Goal: Obtain resource: Download file/media

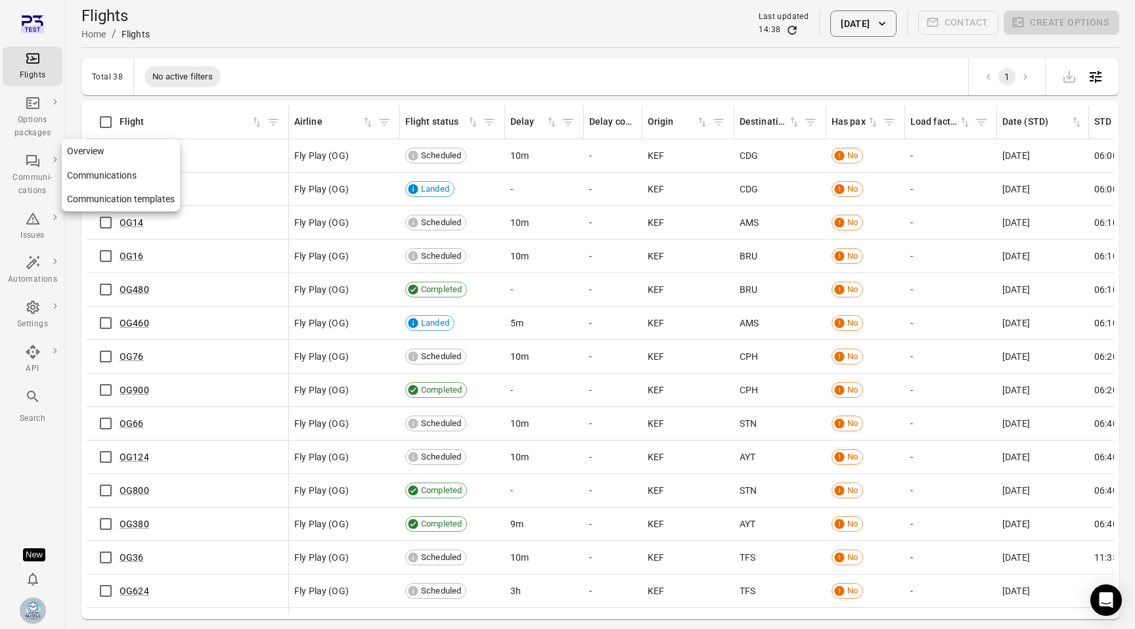
click at [38, 162] on icon "Main navigation" at bounding box center [32, 161] width 13 height 12
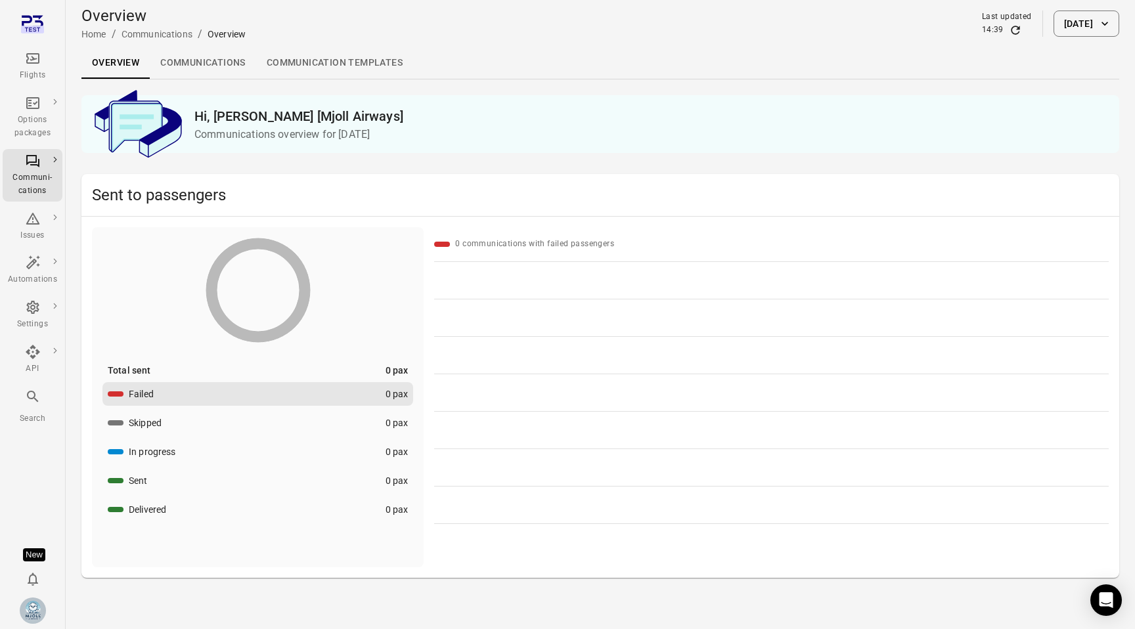
click at [246, 68] on link "Communications" at bounding box center [203, 63] width 106 height 32
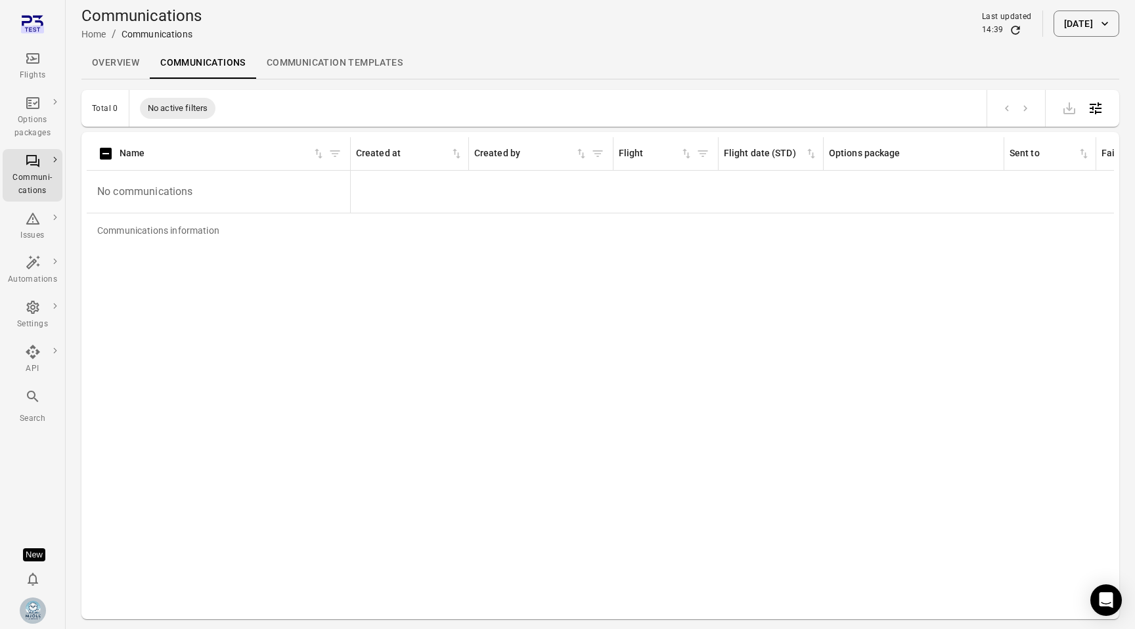
click at [1058, 35] on button "[DATE]" at bounding box center [1086, 24] width 66 height 26
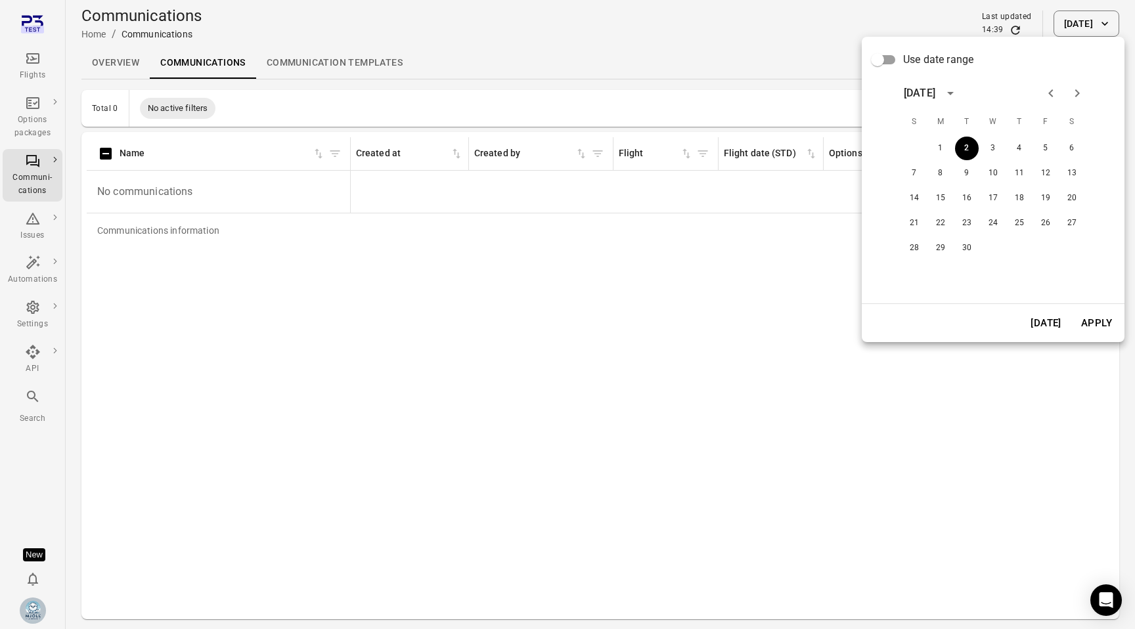
click at [942, 57] on span "Use date range" at bounding box center [938, 60] width 70 height 16
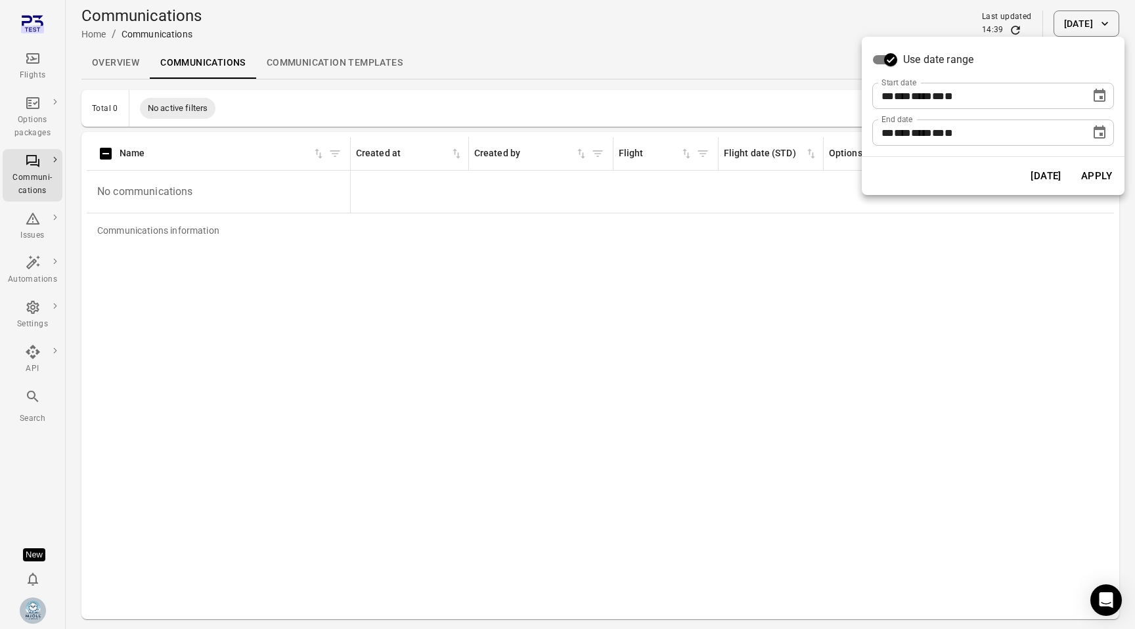
click at [972, 88] on div "** *** **** ** * **" at bounding box center [981, 96] width 200 height 26
type input "**********"
click at [899, 100] on span "***" at bounding box center [902, 96] width 17 height 10
type input "**********"
click at [1094, 177] on button "Apply" at bounding box center [1096, 176] width 45 height 28
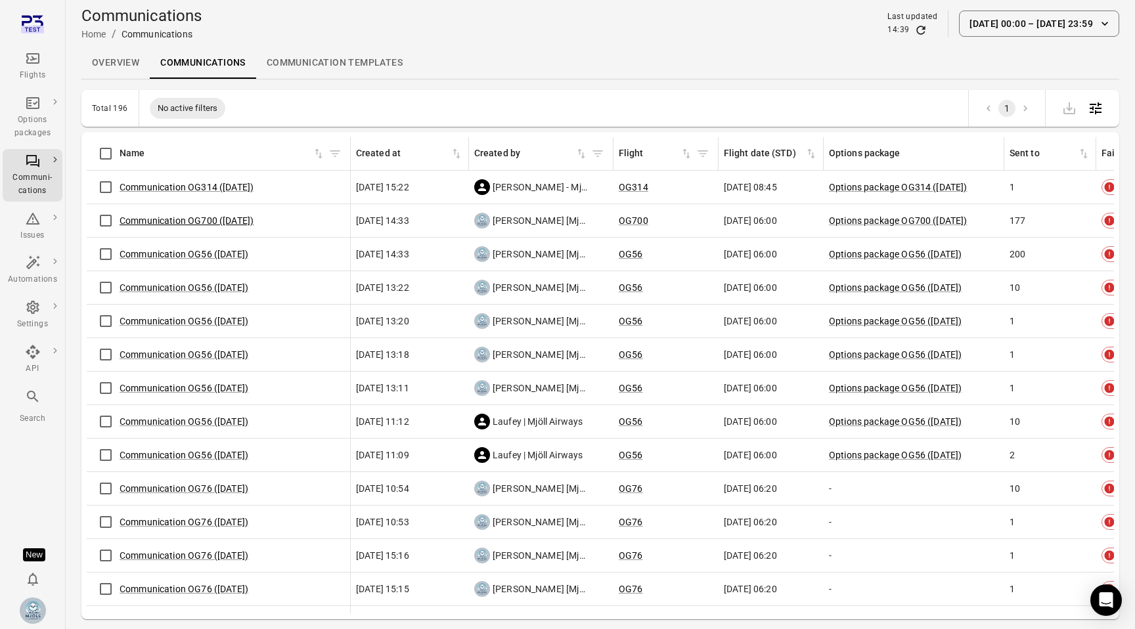
click at [231, 217] on link "Communication OG700 ([DATE])" at bounding box center [187, 220] width 134 height 11
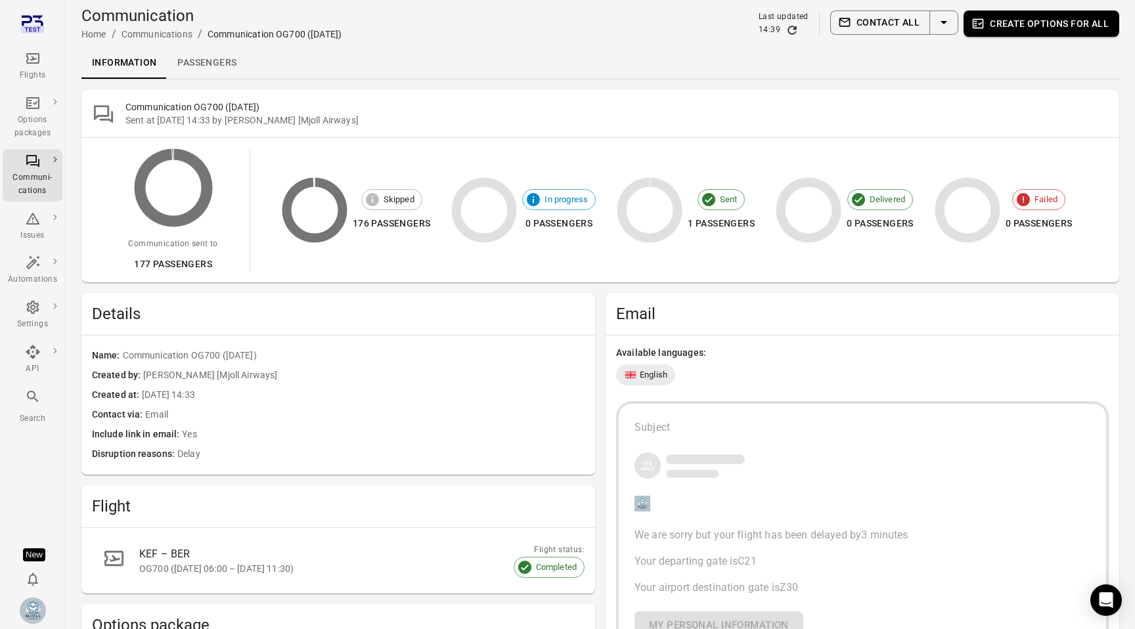
click at [214, 53] on link "Passengers" at bounding box center [207, 63] width 80 height 32
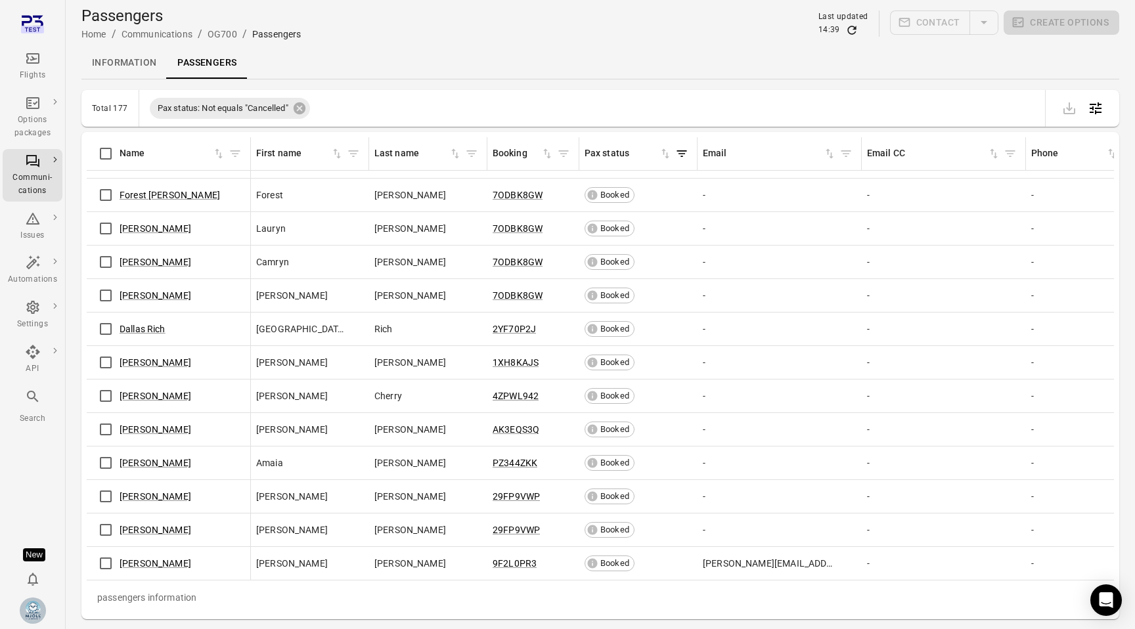
scroll to position [5412, 0]
click at [149, 568] on link "[PERSON_NAME]" at bounding box center [156, 563] width 72 height 11
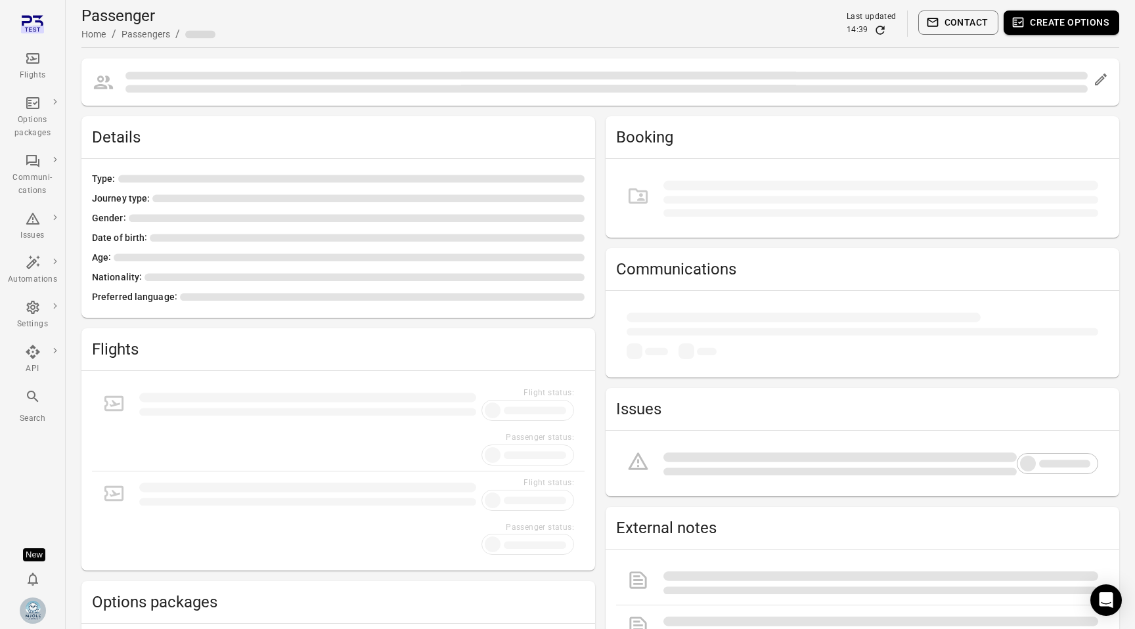
scroll to position [41, 0]
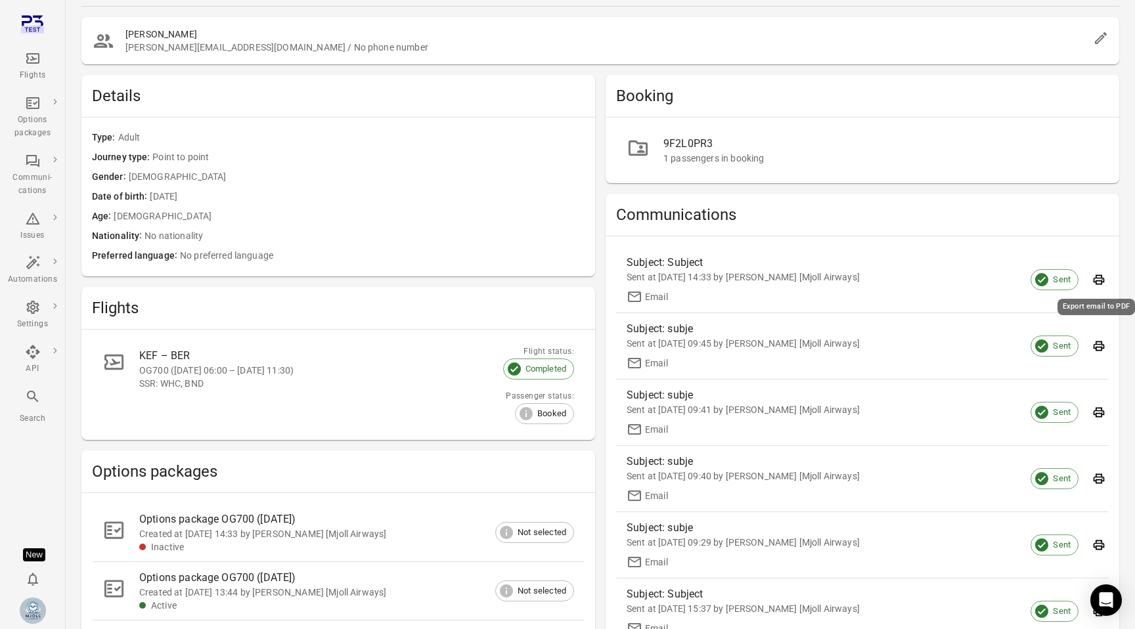
click at [1100, 281] on icon "Export email to PDF" at bounding box center [1099, 280] width 11 height 10
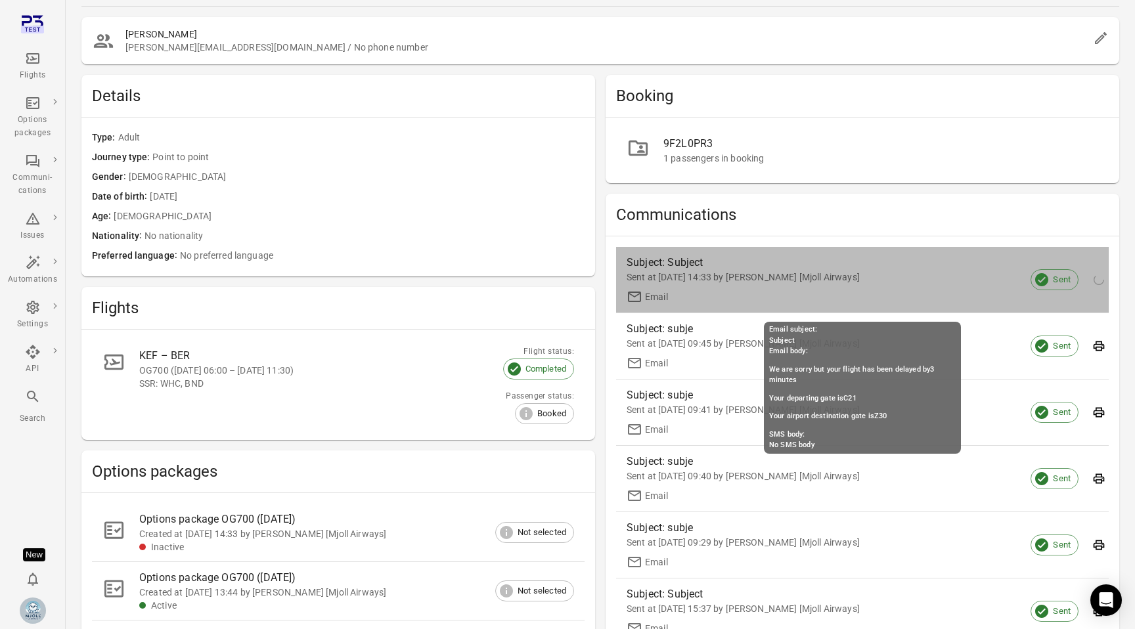
click at [927, 275] on div "Sent at [DATE] 14:33 by [PERSON_NAME] [Mjoll Airways]" at bounding box center [852, 277] width 451 height 13
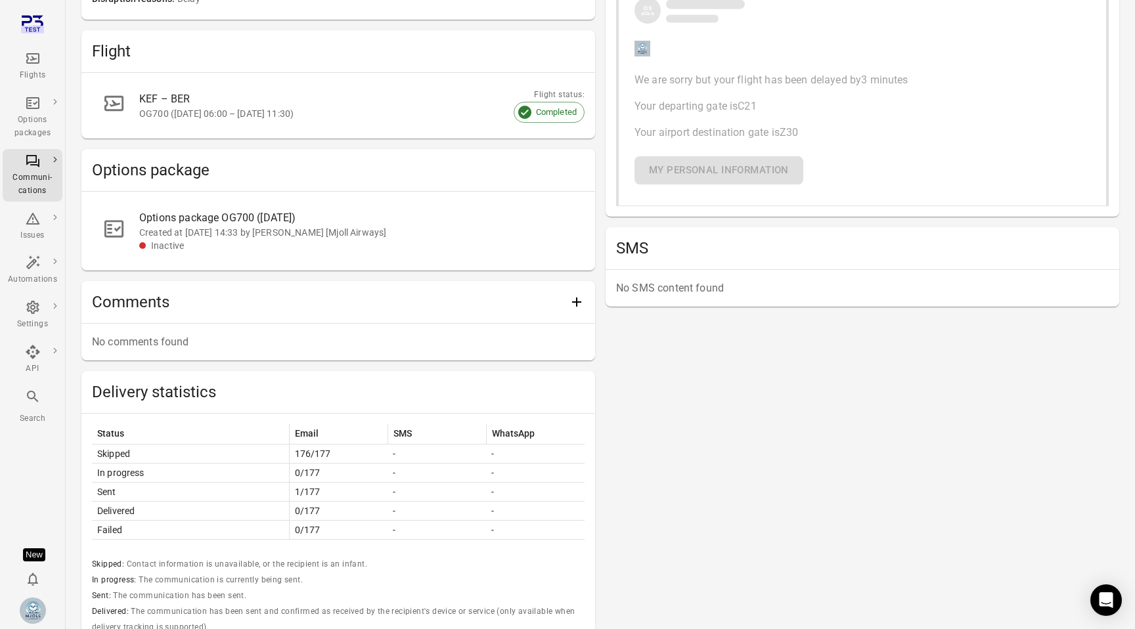
scroll to position [463, 0]
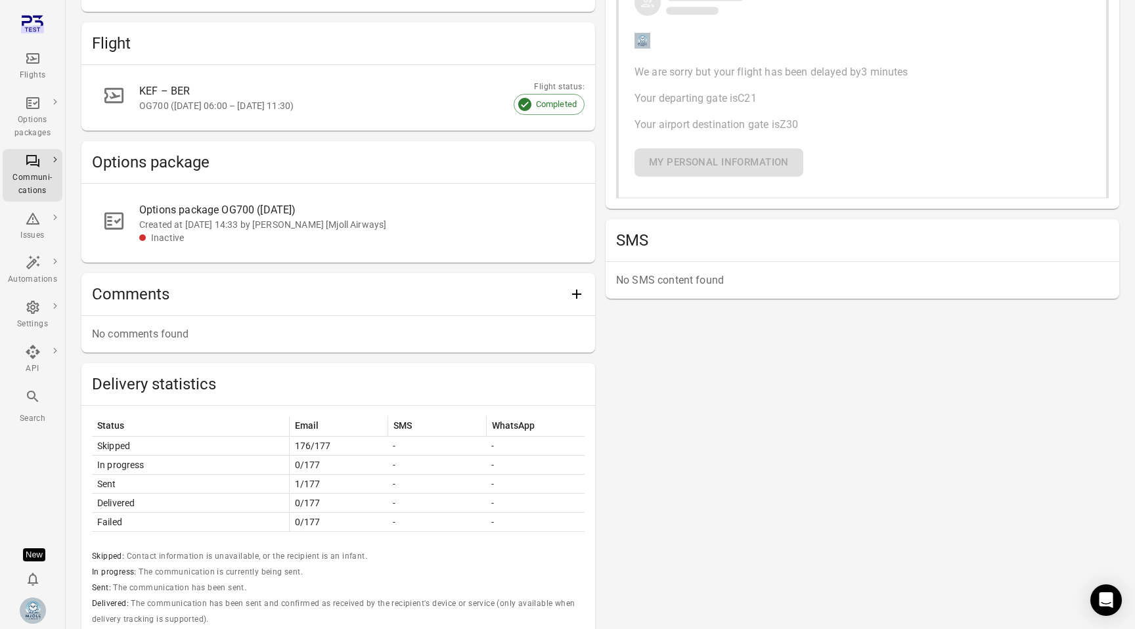
scroll to position [41, 0]
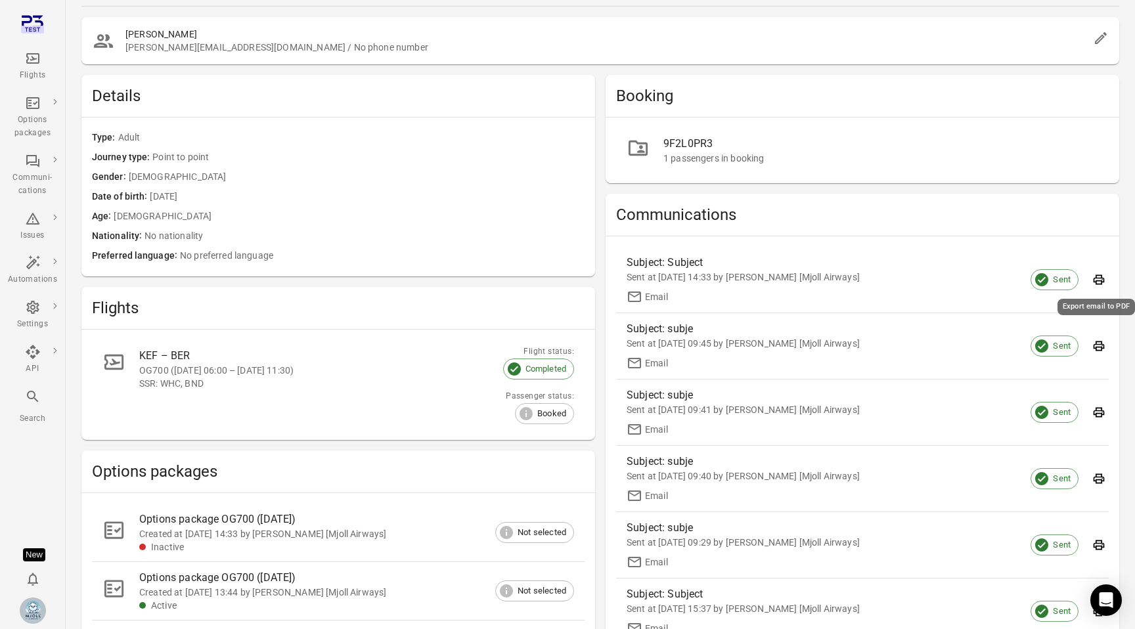
click at [1094, 280] on icon "Export email to PDF" at bounding box center [1098, 279] width 13 height 13
click at [747, 158] on div "1 passengers in booking" at bounding box center [880, 158] width 435 height 13
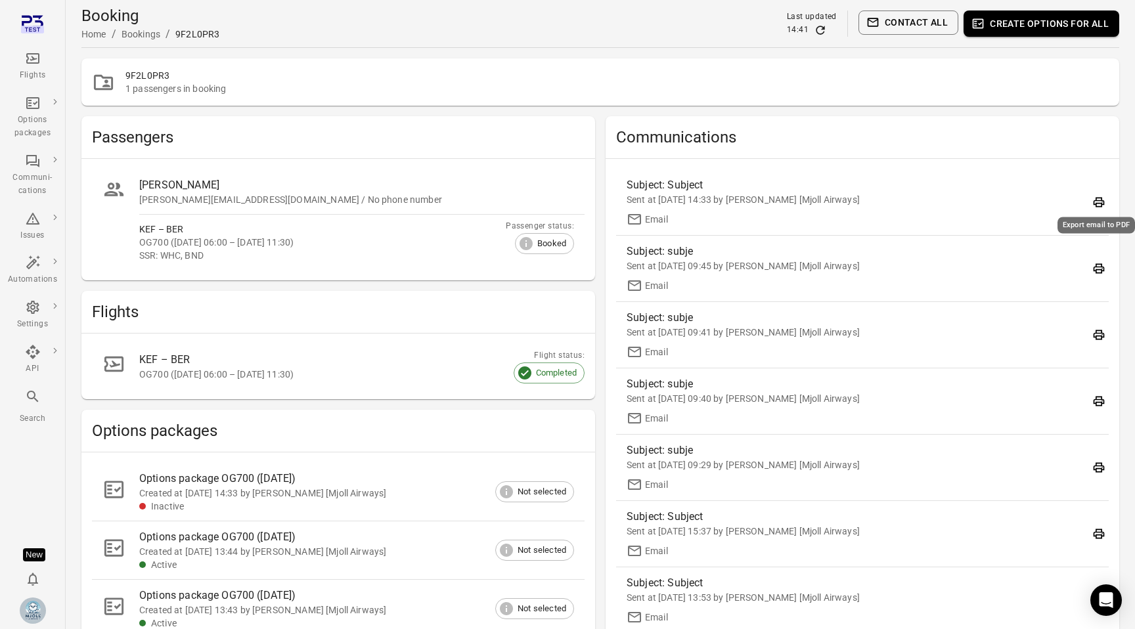
click at [1100, 204] on icon "Export email to PDF" at bounding box center [1099, 203] width 11 height 10
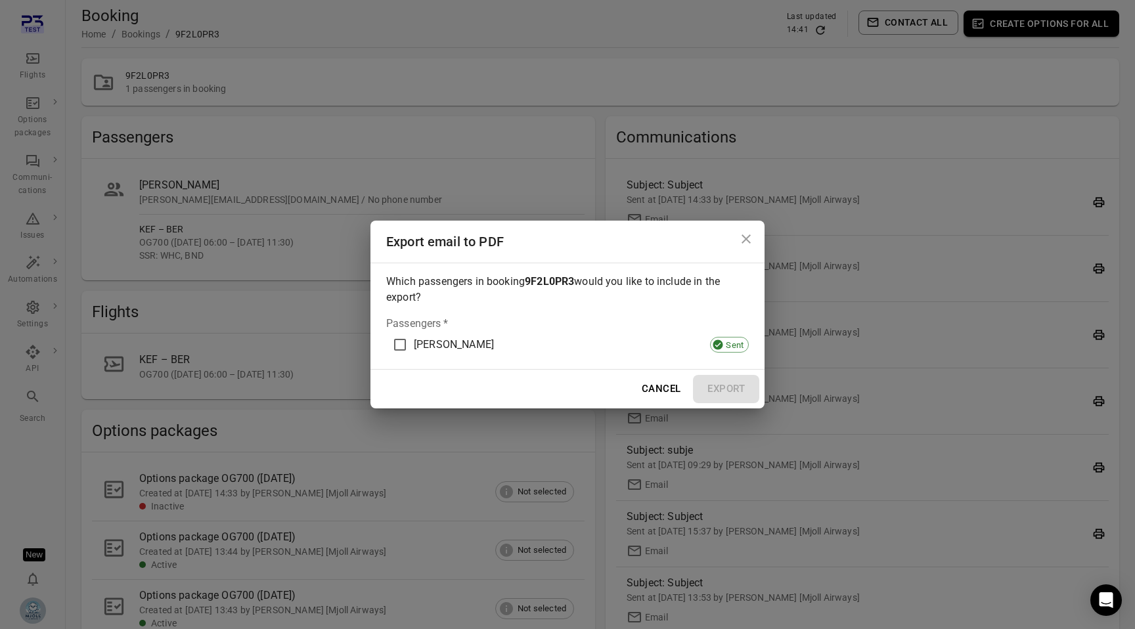
click at [483, 350] on span "[PERSON_NAME]" at bounding box center [454, 345] width 80 height 16
click at [720, 387] on button "Export" at bounding box center [726, 389] width 66 height 28
